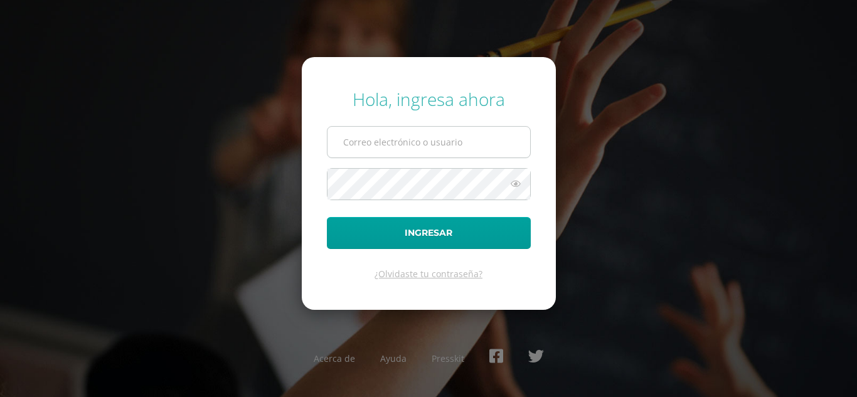
click at [426, 139] on input "text" at bounding box center [429, 142] width 203 height 31
type input "[PERSON_NAME][EMAIL_ADDRESS][DOMAIN_NAME]"
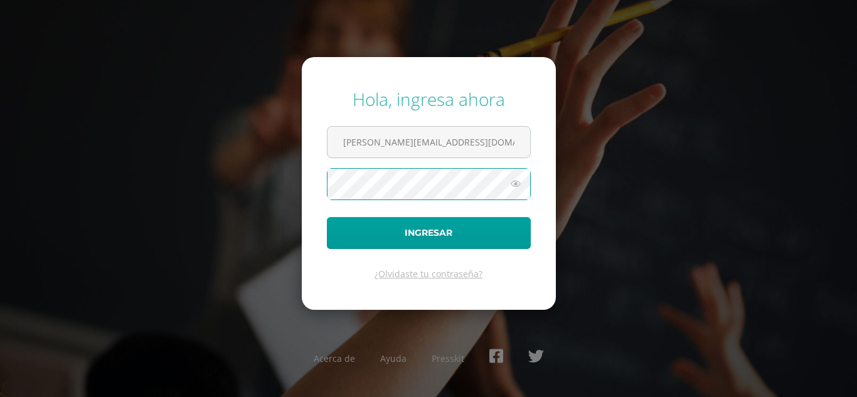
click at [327, 217] on button "Ingresar" at bounding box center [429, 233] width 204 height 32
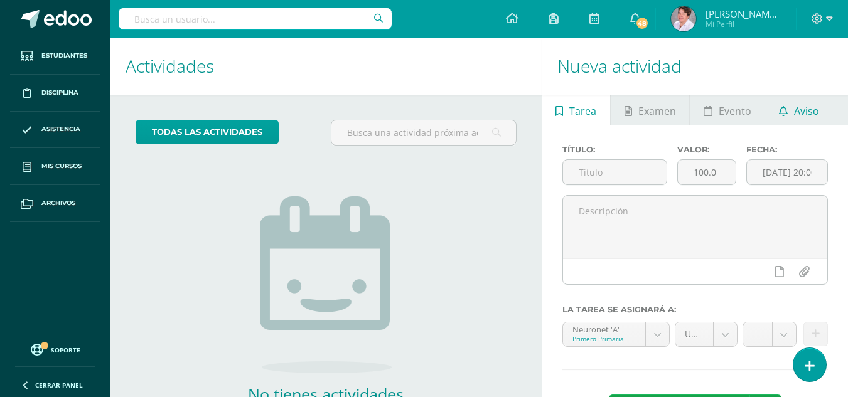
click at [802, 112] on span "Aviso" at bounding box center [806, 111] width 25 height 30
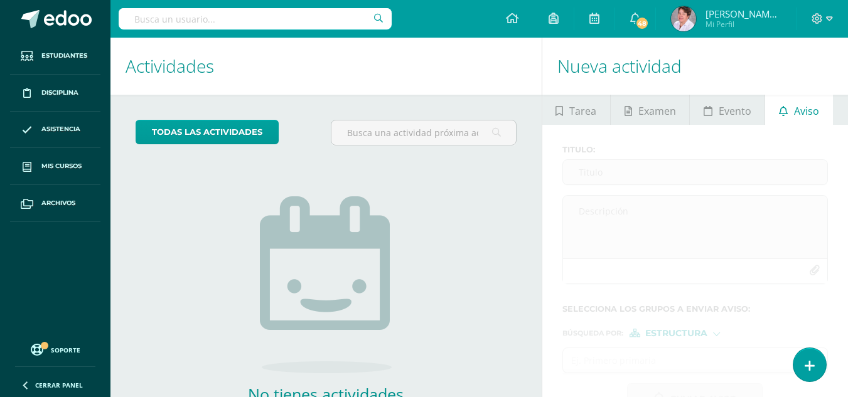
scroll to position [85, 0]
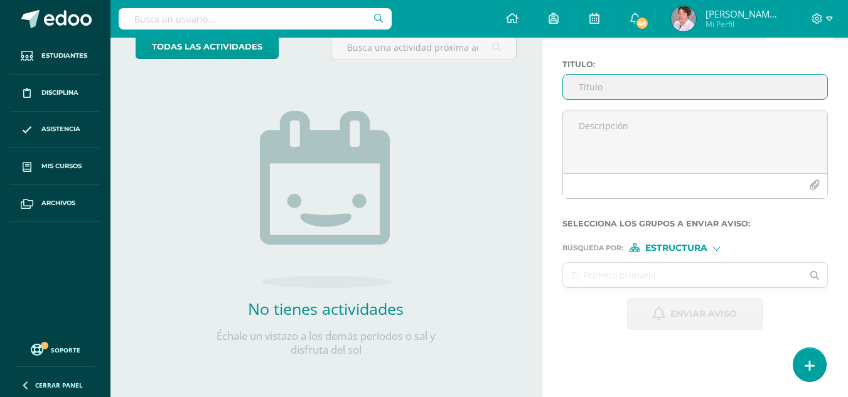
click at [578, 81] on input "Titulo :" at bounding box center [695, 87] width 264 height 24
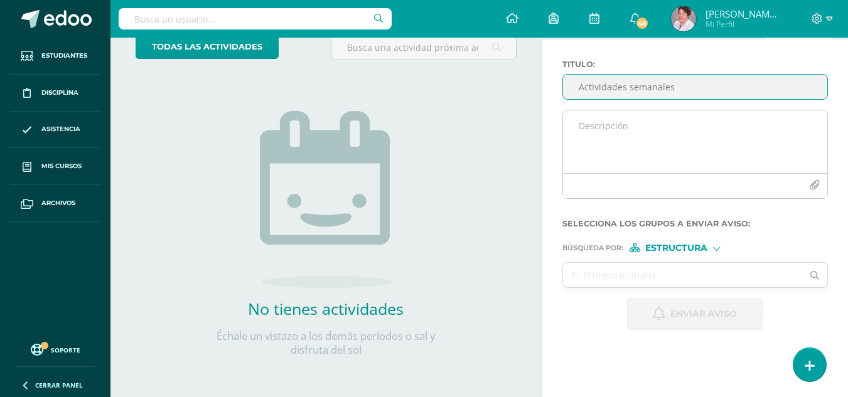
type input "Actividades semanales"
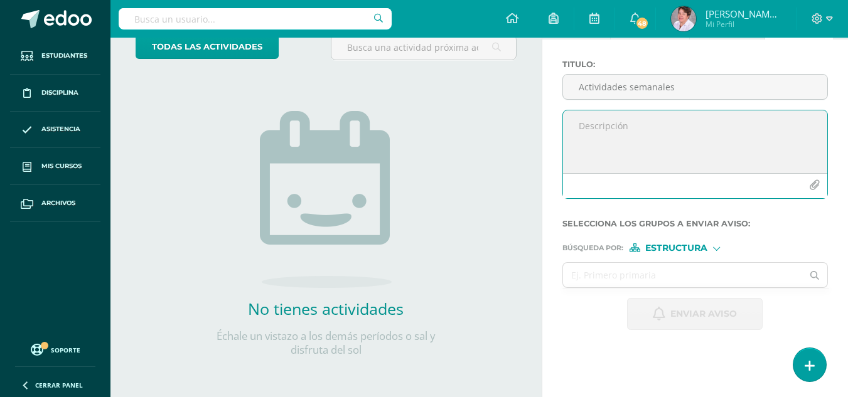
click at [577, 134] on textarea at bounding box center [695, 141] width 264 height 63
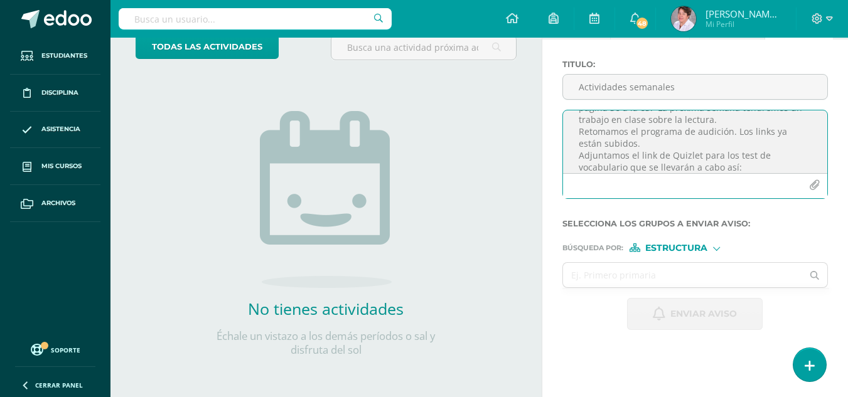
scroll to position [78, 0]
click at [591, 168] on textarea "Estimados padres de familia: Por este medio hacemos de su conocimiento las próx…" at bounding box center [695, 141] width 264 height 63
click at [652, 167] on textarea "Estimados padres de familia: Por este medio hacemos de su conocimiento las próx…" at bounding box center [695, 141] width 264 height 63
click at [627, 144] on textarea "Estimados padres de familia: Por este medio hacemos de su conocimiento las próx…" at bounding box center [695, 141] width 264 height 63
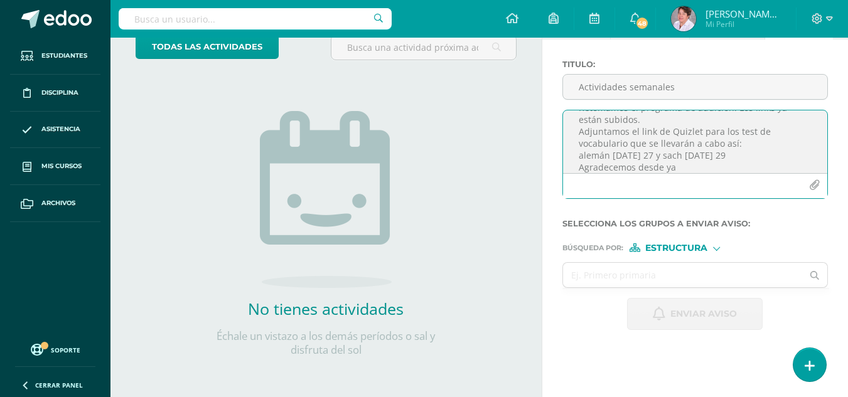
click at [737, 155] on textarea "Estimados padres de familia: Por este medio hacemos de su conocimiento las próx…" at bounding box center [695, 141] width 264 height 63
click at [606, 146] on textarea "Estimados padres de familia: Por este medio hacemos de su conocimiento las próx…" at bounding box center [695, 141] width 264 height 63
click at [677, 159] on textarea "Estimados padres de familia: Por este medio hacemos de su conocimiento las próx…" at bounding box center [695, 141] width 264 height 63
click at [814, 187] on icon "button" at bounding box center [814, 185] width 11 height 11
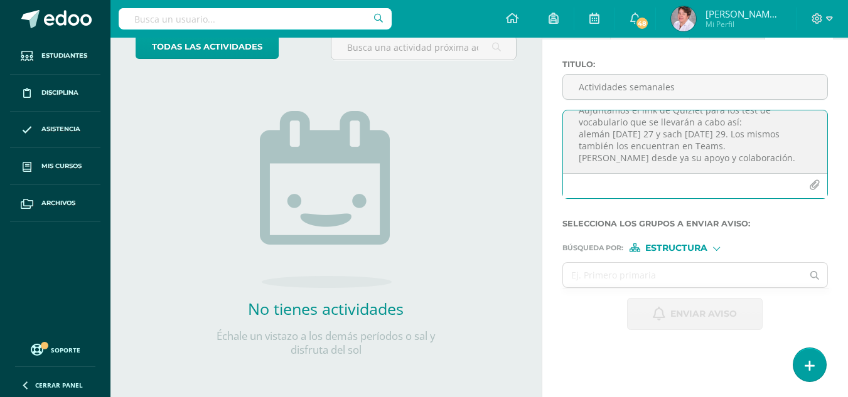
click at [782, 162] on textarea "Estimados padres de familia: Por este medio hacemos de su conocimiento las próx…" at bounding box center [695, 141] width 264 height 63
paste textarea "[URL][DOMAIN_NAME]"
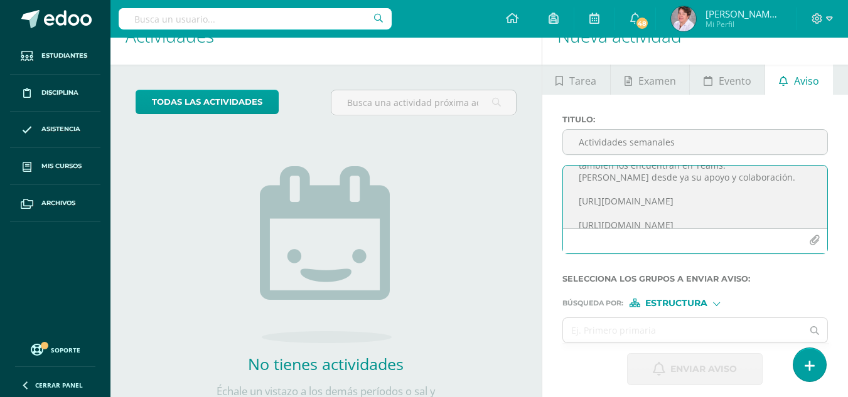
scroll to position [122, 0]
click at [580, 220] on textarea "Estimados padres de familia: Por este medio hacemos de su conocimiento las próx…" at bounding box center [695, 197] width 264 height 63
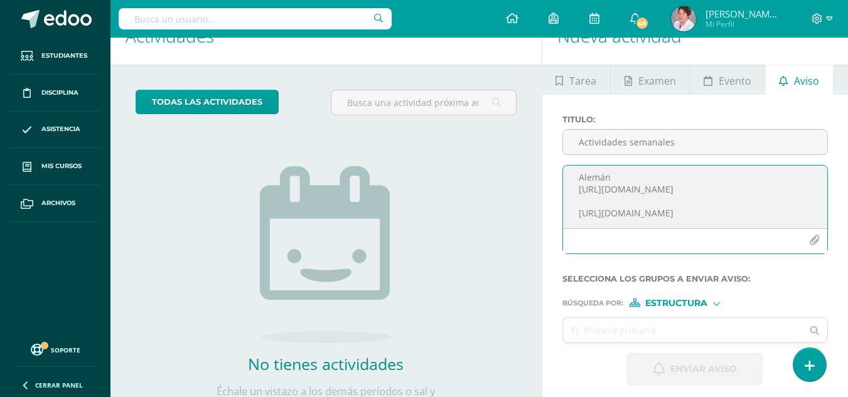
click at [578, 193] on textarea "Estimados padres de familia: Por este medio hacemos de su conocimiento las próx…" at bounding box center [695, 197] width 264 height 63
type textarea "Estimados padres de familia: Por este medio hacemos de su conocimiento las próx…"
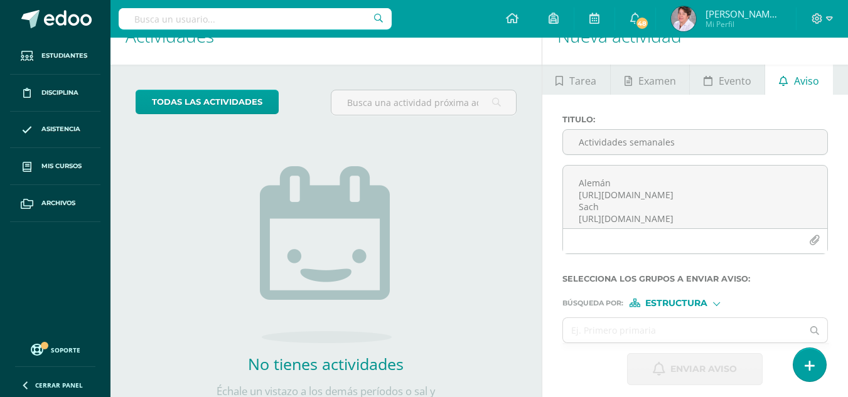
click at [717, 303] on div at bounding box center [716, 302] width 7 height 7
click at [709, 320] on span "Estructura" at bounding box center [692, 319] width 62 height 7
click at [616, 331] on input "text" at bounding box center [683, 330] width 240 height 24
type input "a"
type input "cuarto aleman"
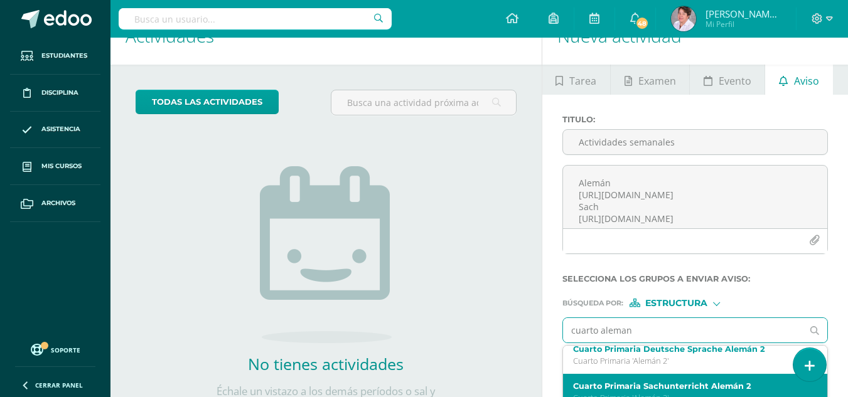
scroll to position [0, 0]
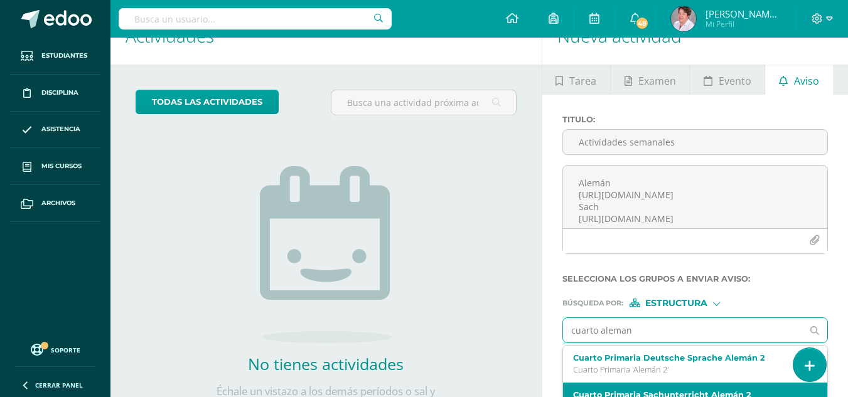
click at [630, 363] on div "Cuarto Primaria Deutsche Sprache Alemán 2 Cuarto Primaria 'Alemán 2'" at bounding box center [690, 364] width 235 height 22
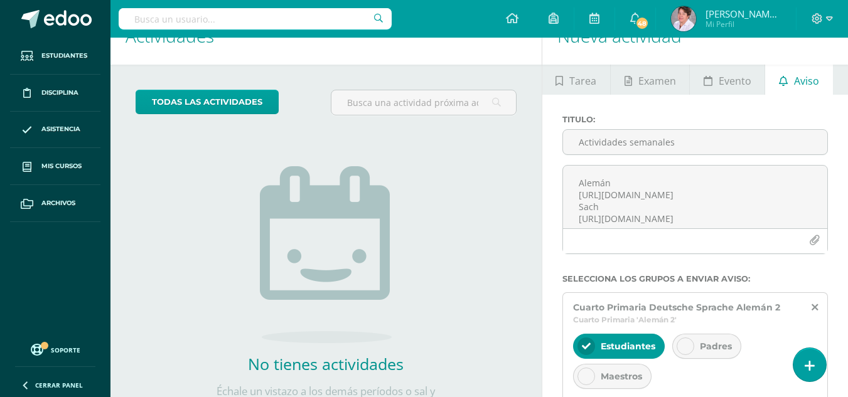
click at [682, 344] on icon at bounding box center [685, 346] width 9 height 9
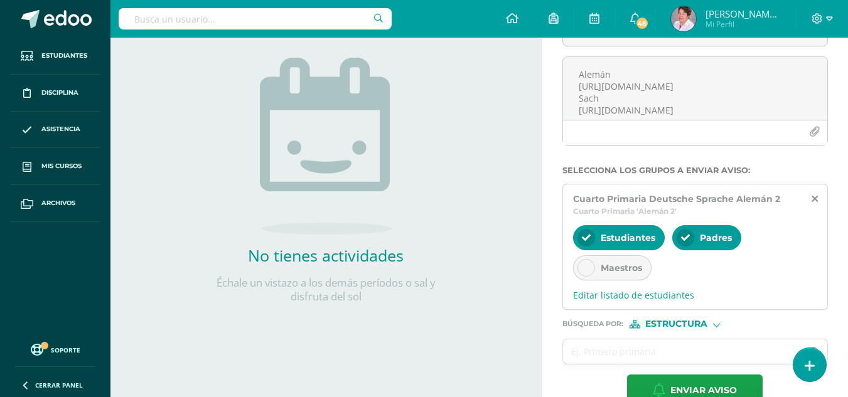
scroll to position [168, 0]
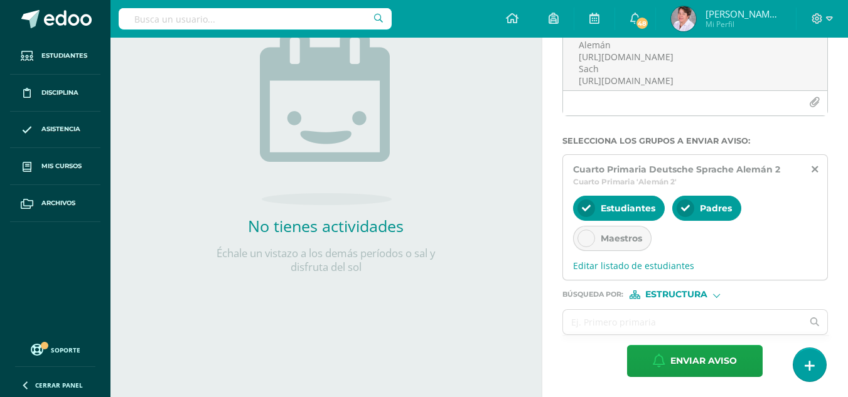
click at [717, 296] on div at bounding box center [716, 294] width 7 height 7
click at [690, 328] on span "Persona" at bounding box center [681, 327] width 45 height 7
click at [641, 329] on input "text" at bounding box center [683, 322] width 240 height 24
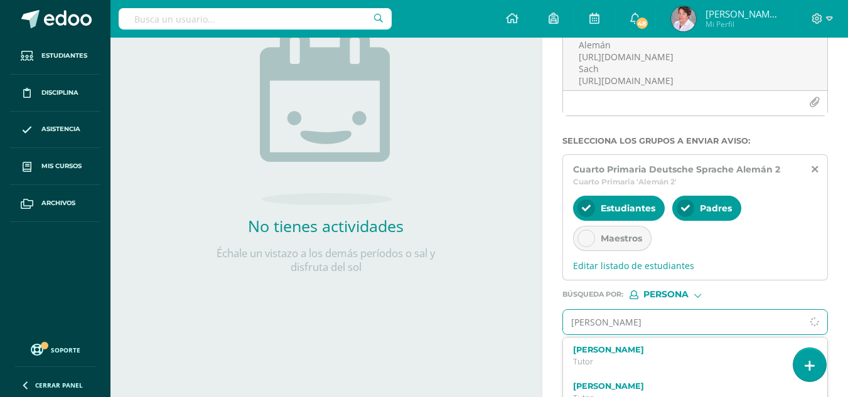
type input "[PERSON_NAME]"
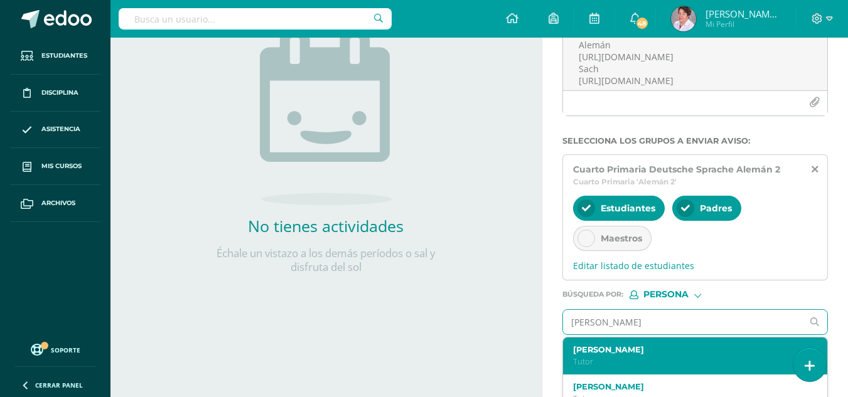
scroll to position [0, 0]
click at [703, 361] on p "Maestro" at bounding box center [690, 361] width 235 height 11
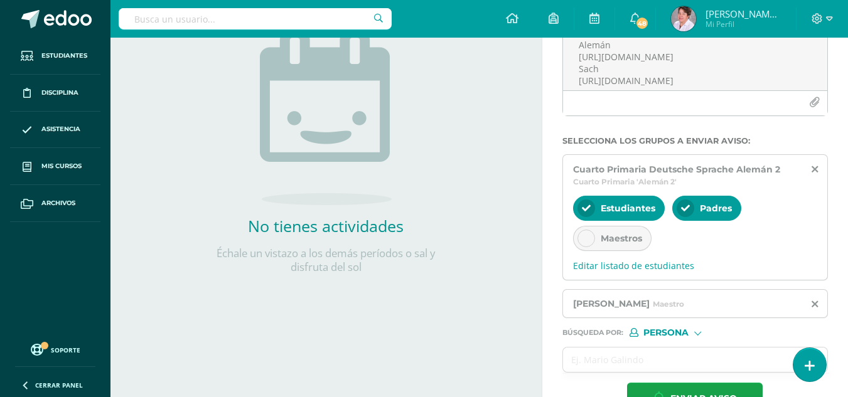
click at [698, 333] on div at bounding box center [697, 332] width 7 height 7
click at [688, 362] on span "Persona" at bounding box center [681, 365] width 45 height 7
click at [677, 360] on input "text" at bounding box center [683, 360] width 240 height 24
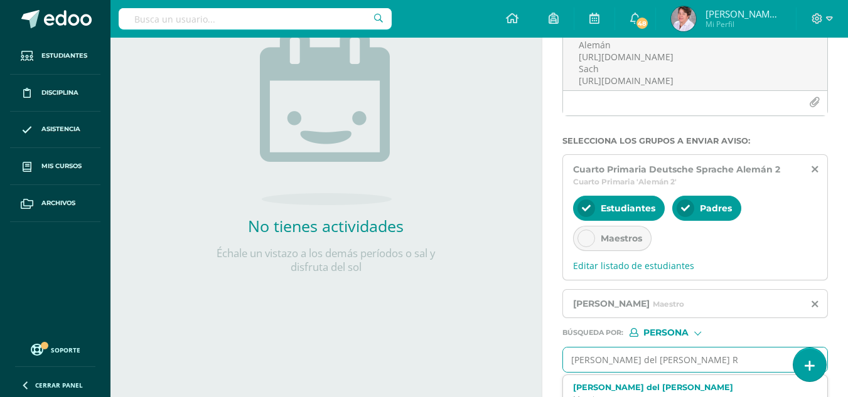
type input "[PERSON_NAME] del [PERSON_NAME]"
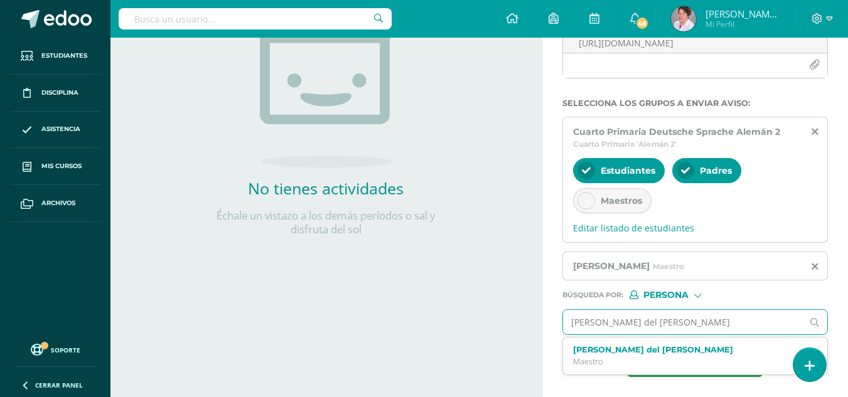
click at [677, 360] on p "Maestro" at bounding box center [690, 361] width 235 height 11
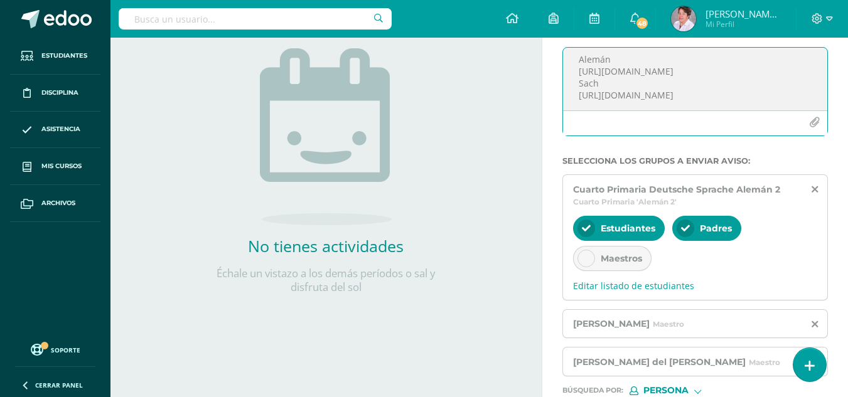
scroll to position [244, 0]
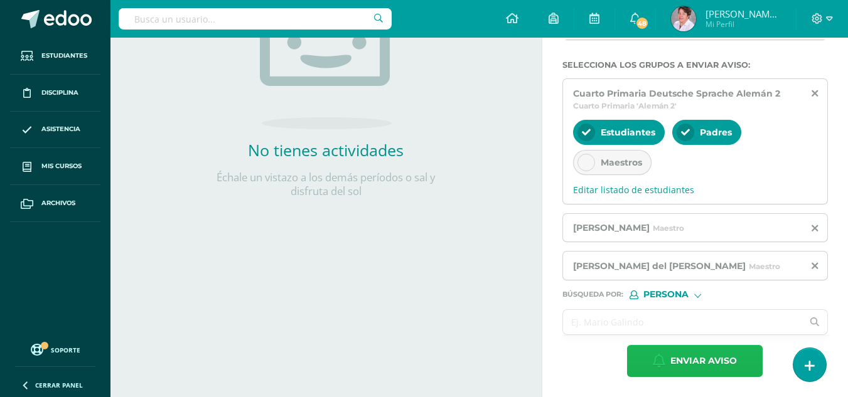
click at [728, 362] on span "Enviar aviso" at bounding box center [703, 361] width 67 height 31
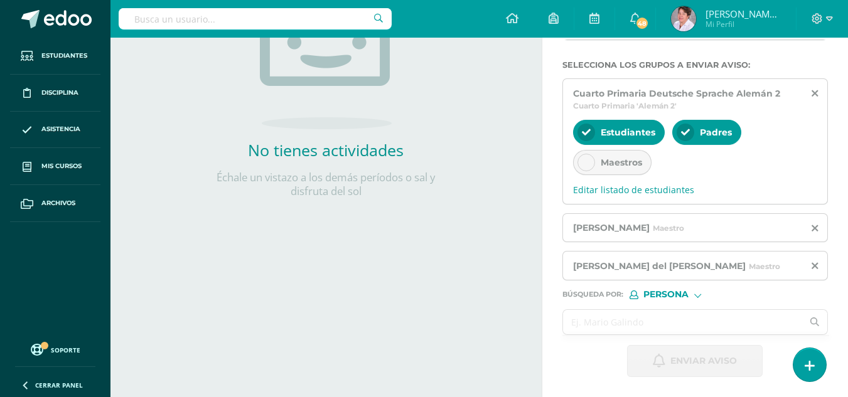
scroll to position [85, 0]
